Goal: Complete application form

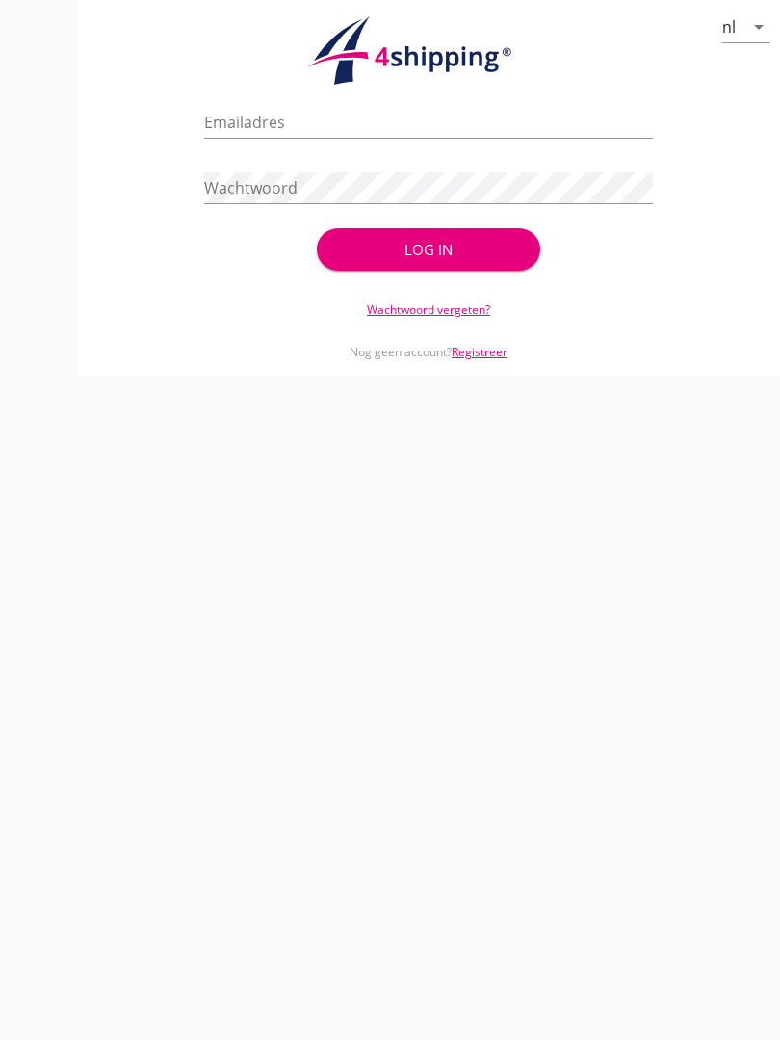
click at [285, 134] on input "Emailadres" at bounding box center [428, 122] width 448 height 31
type input "[EMAIL_ADDRESS][DOMAIN_NAME]"
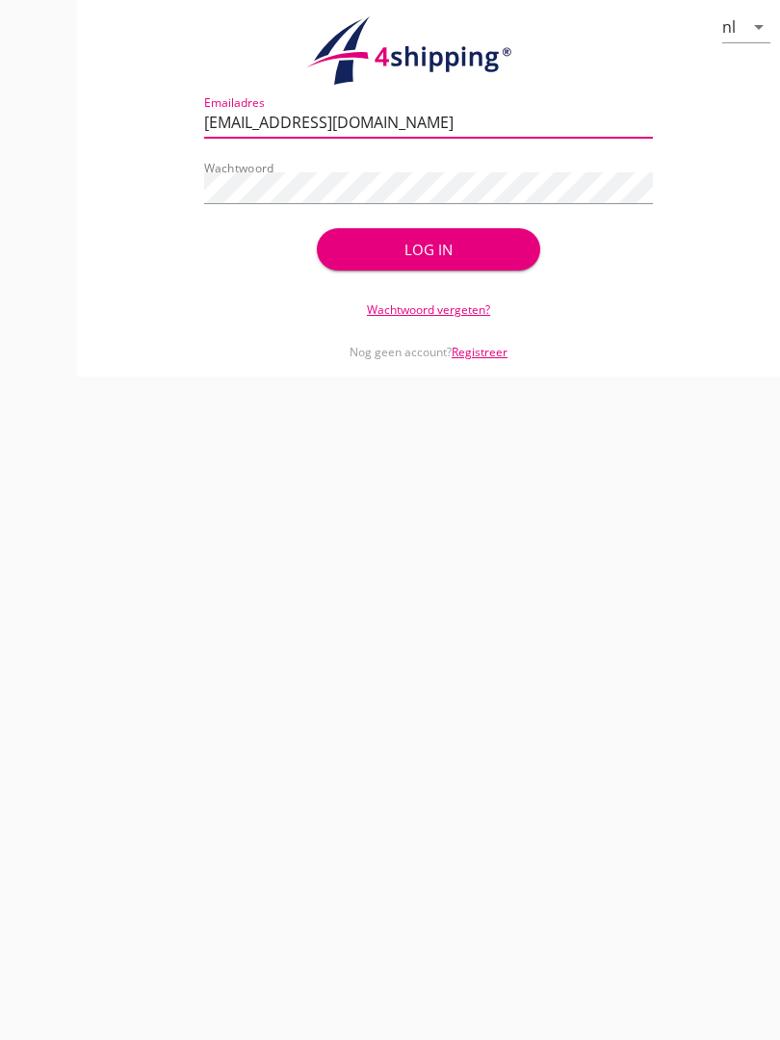
click at [431, 260] on div "Log in" at bounding box center [428, 250] width 163 height 22
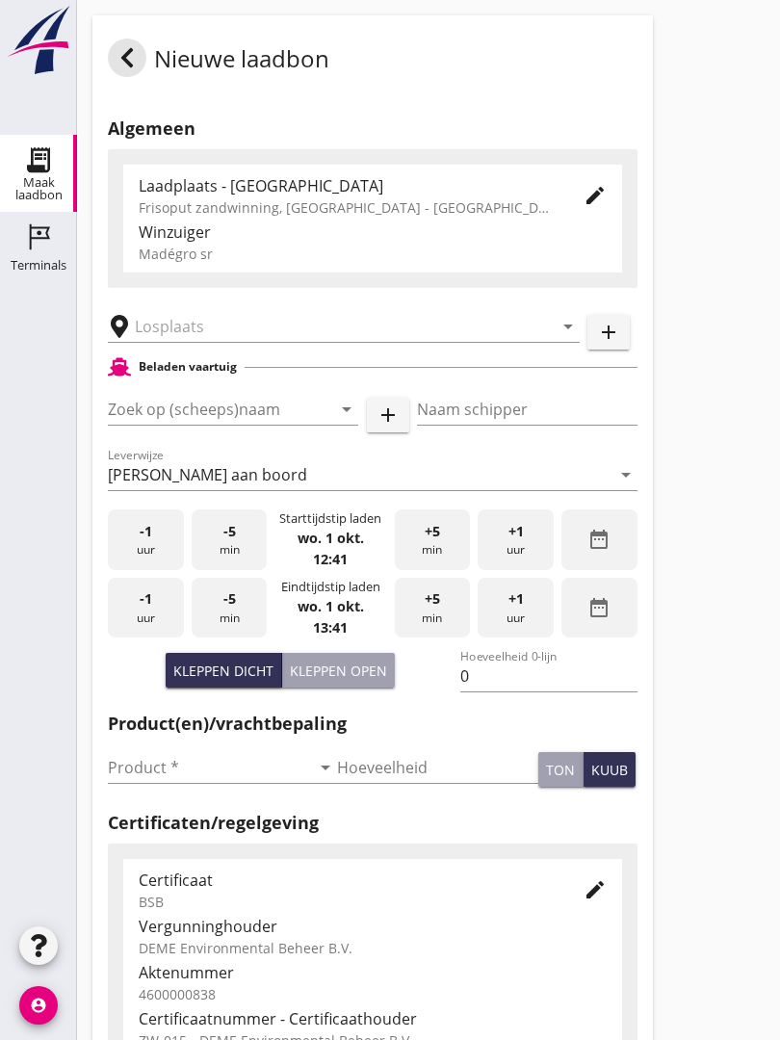
click at [238, 339] on input "text" at bounding box center [330, 326] width 391 height 31
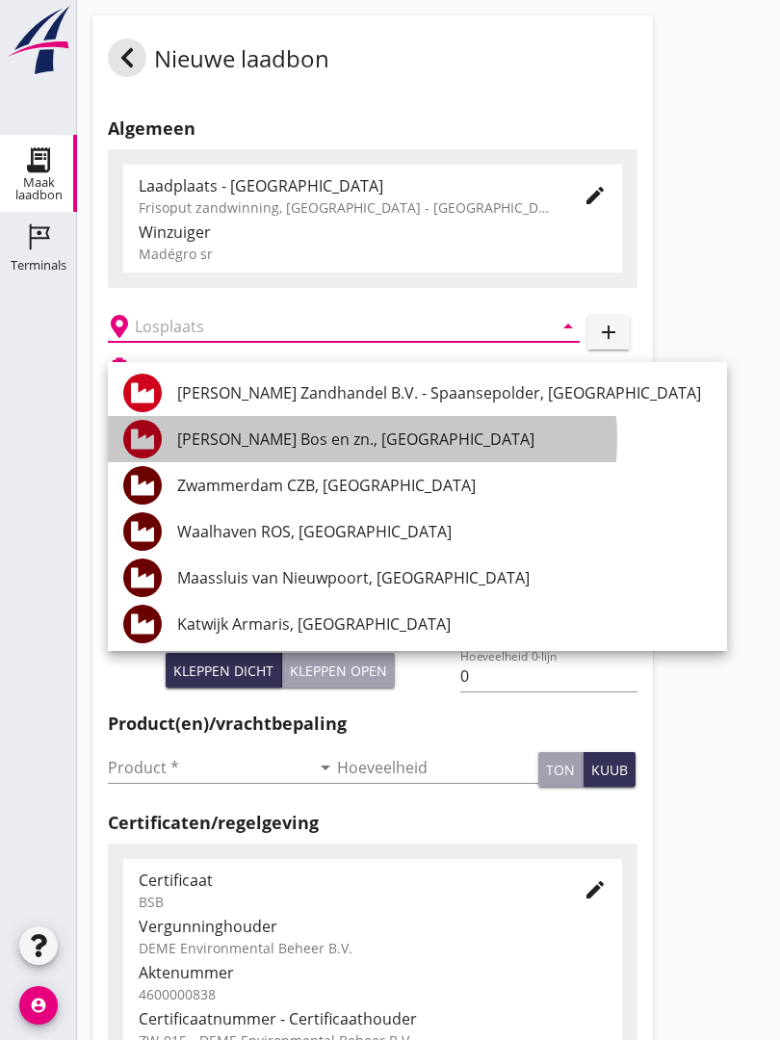
click at [311, 429] on div "[PERSON_NAME] Bos en zn., [GEOGRAPHIC_DATA]" at bounding box center [444, 438] width 534 height 23
type input "[PERSON_NAME] Bos en zn., [GEOGRAPHIC_DATA]"
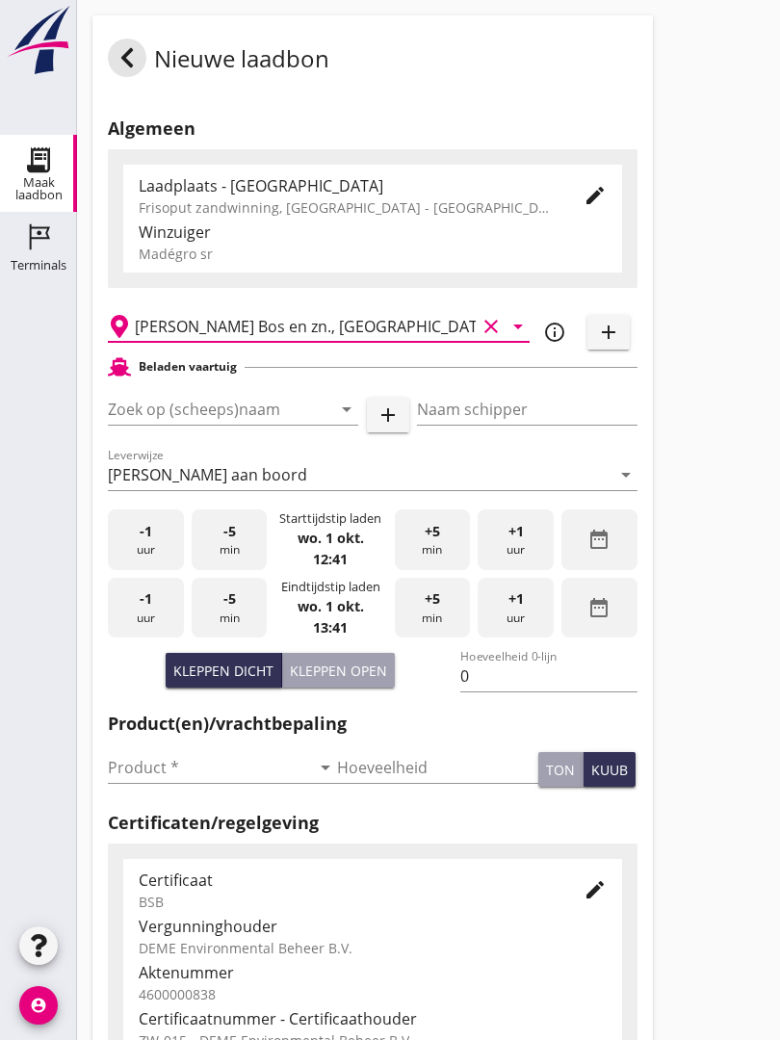
click at [288, 418] on input "Zoek op (scheeps)naam" at bounding box center [206, 409] width 196 height 31
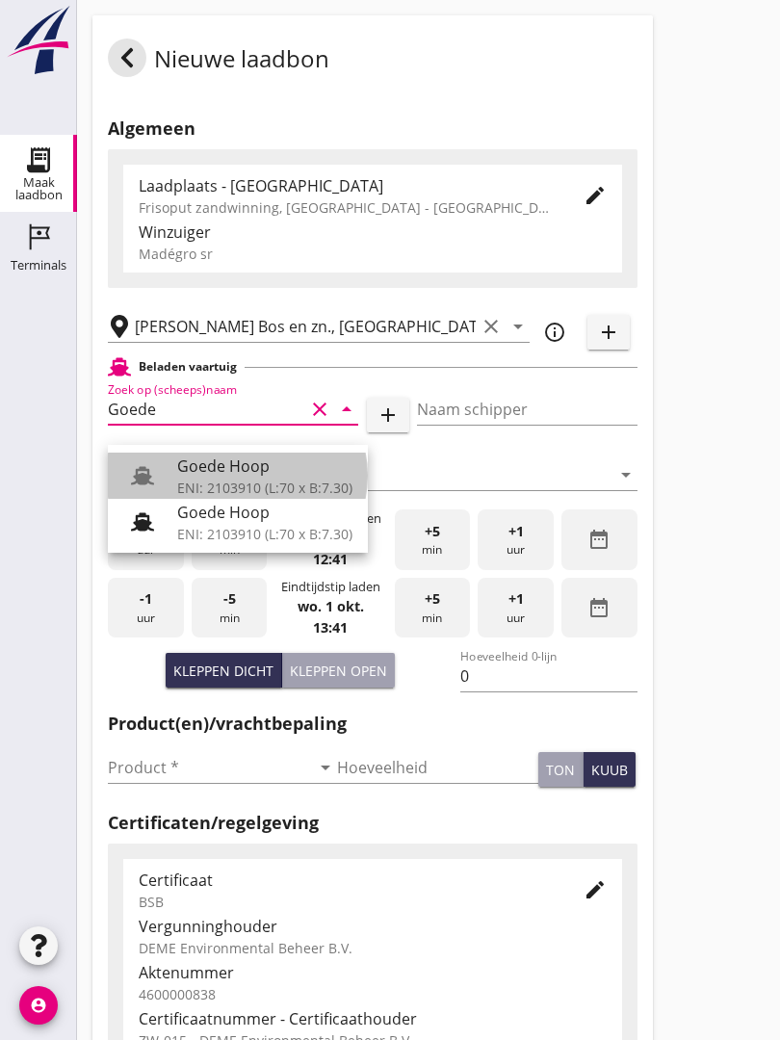
click at [255, 462] on div "Goede Hoop" at bounding box center [264, 465] width 175 height 23
type input "Goede Hoop"
type input "[PERSON_NAME]"
type input "555"
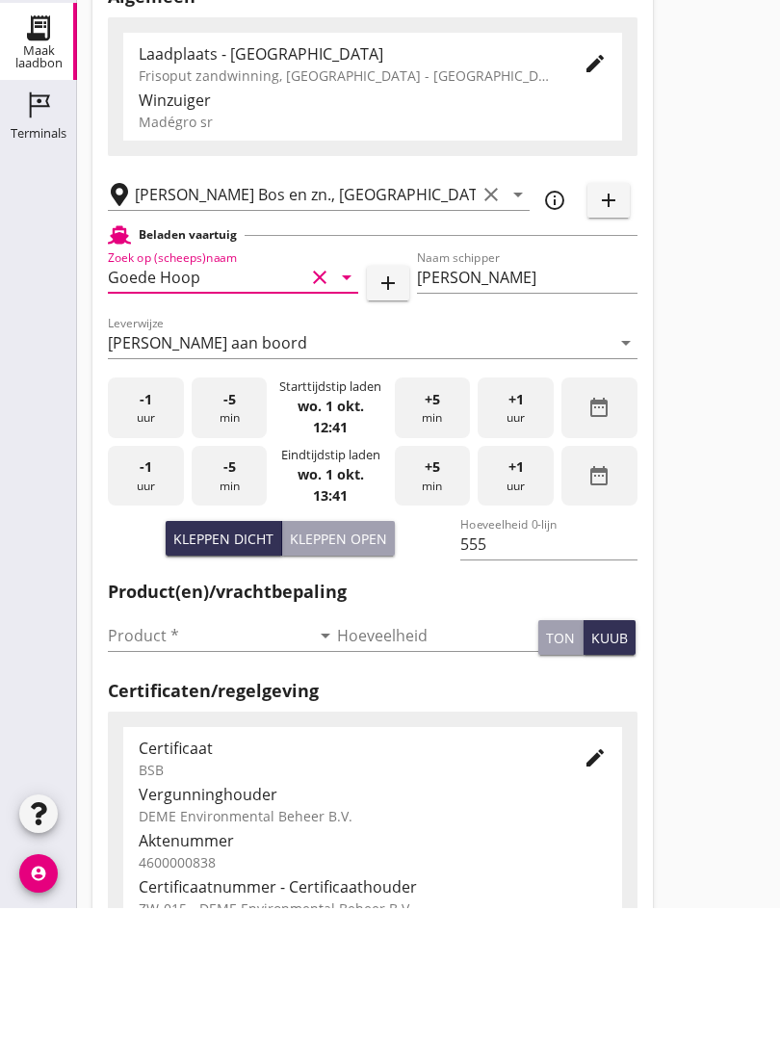
click at [133, 752] on input "Product *" at bounding box center [209, 767] width 202 height 31
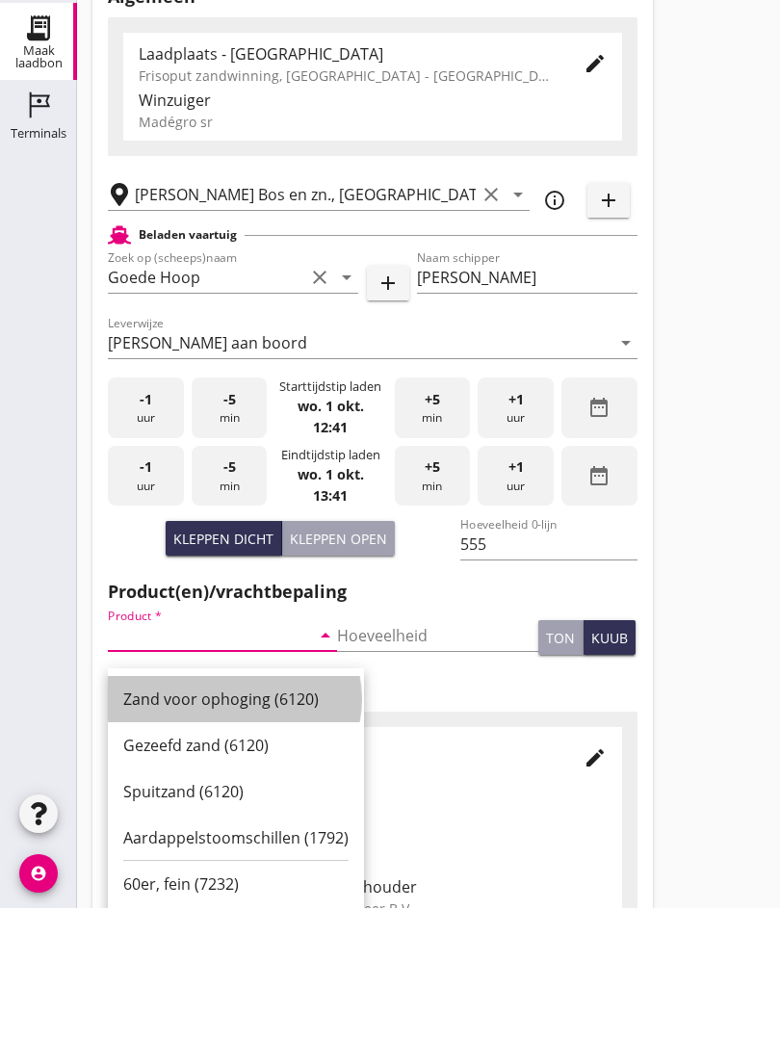
click at [233, 819] on div "Zand voor ophoging (6120)" at bounding box center [235, 830] width 225 height 23
type input "Zand voor ophoging (6120)"
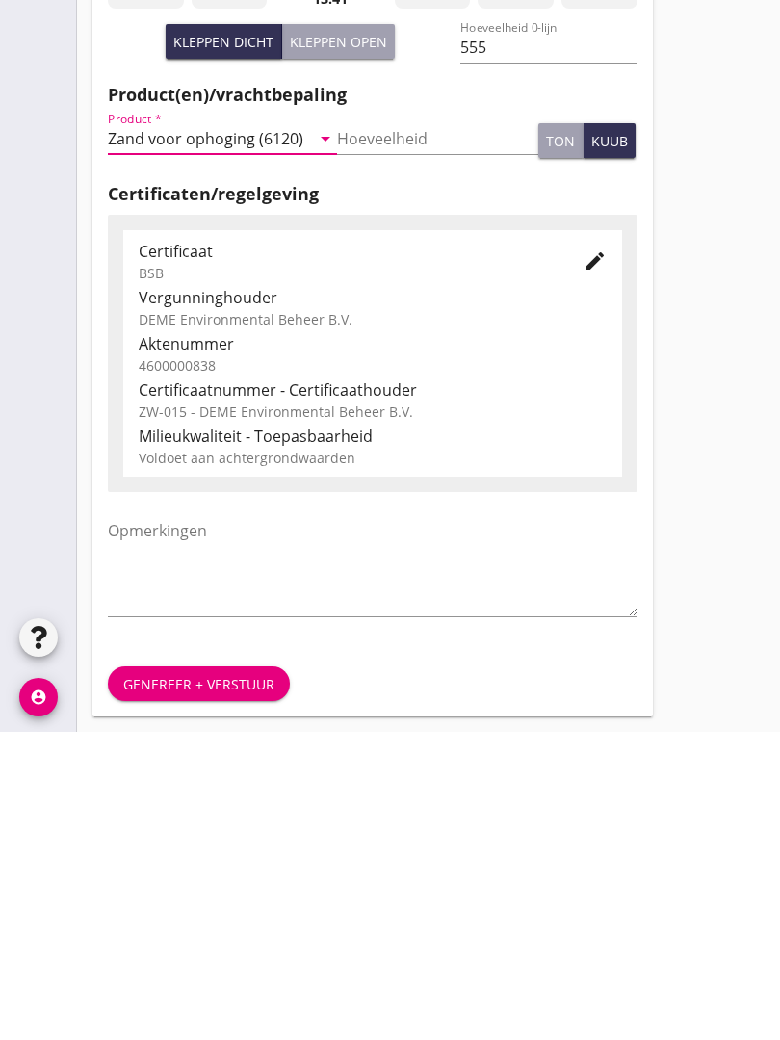
scroll to position [337, 0]
click at [215, 982] on div "Genereer + verstuur" at bounding box center [198, 992] width 151 height 20
